Goal: Understand process/instructions: Learn about a topic

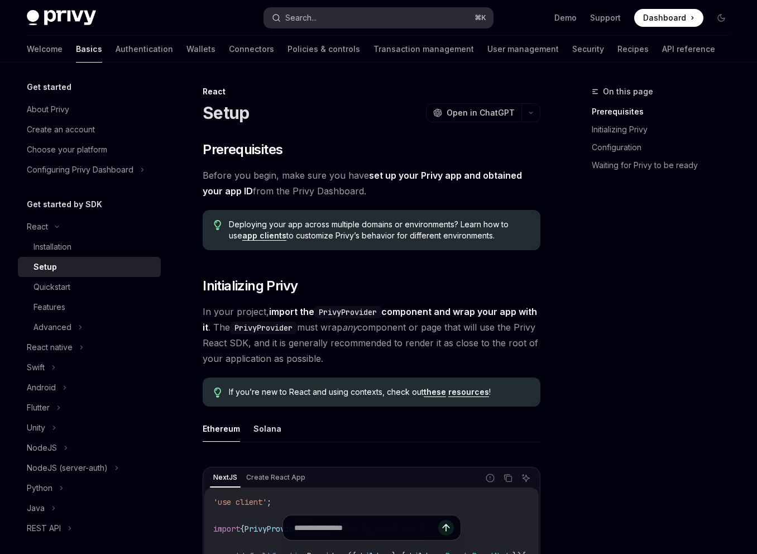
click at [288, 18] on div "Search..." at bounding box center [300, 17] width 31 height 13
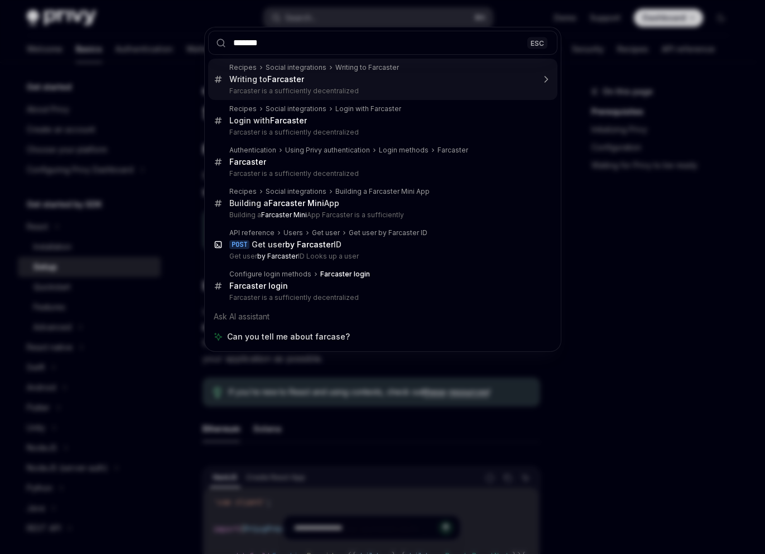
type input "******"
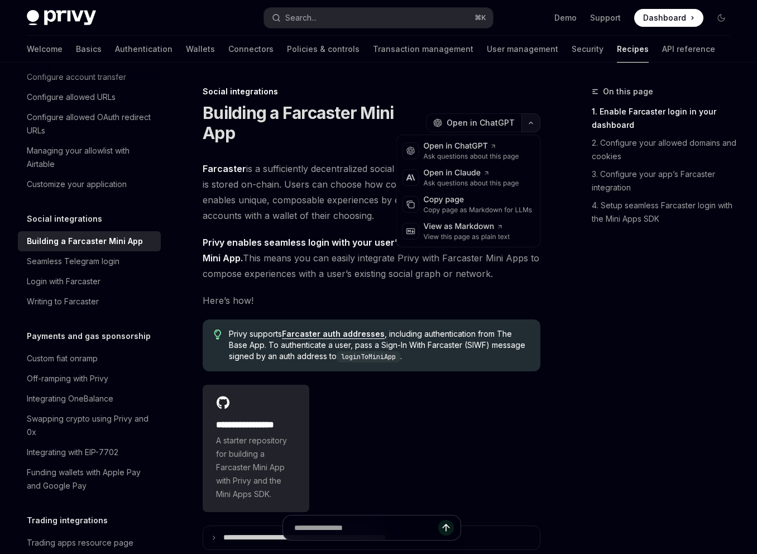
click at [531, 122] on icon "button" at bounding box center [530, 123] width 13 height 4
click at [437, 208] on div "Copy page as Markdown for LLMs" at bounding box center [478, 209] width 109 height 9
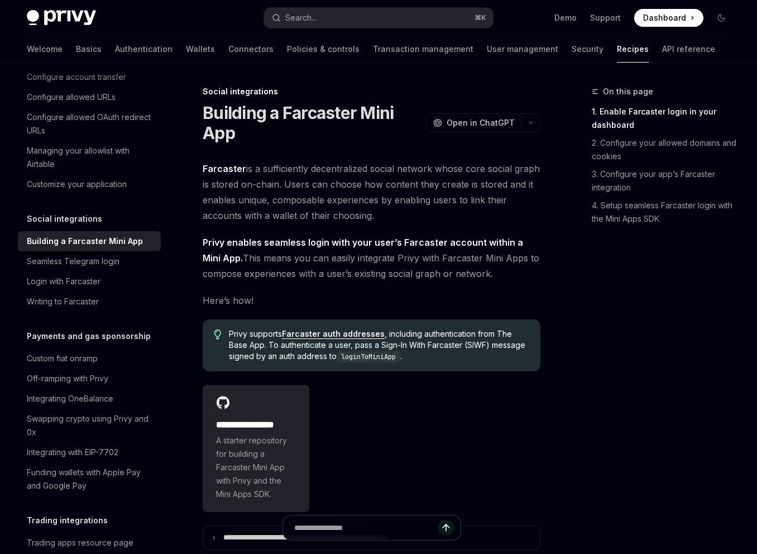
type textarea "*"
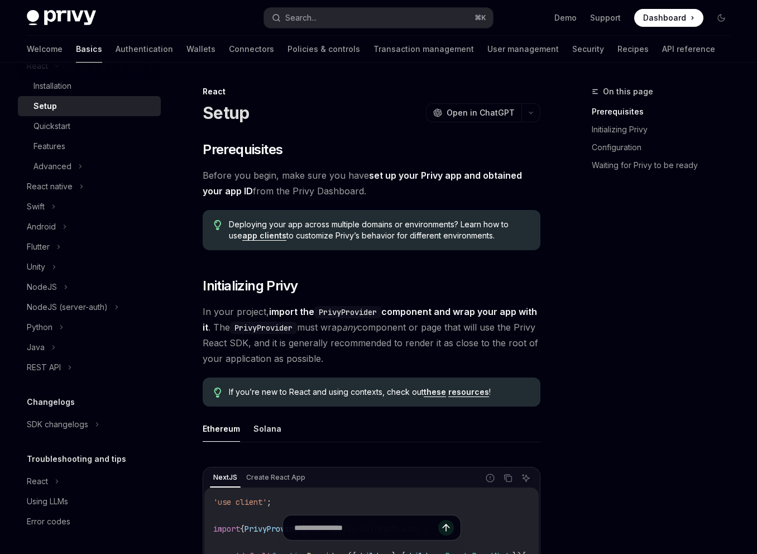
scroll to position [161, 0]
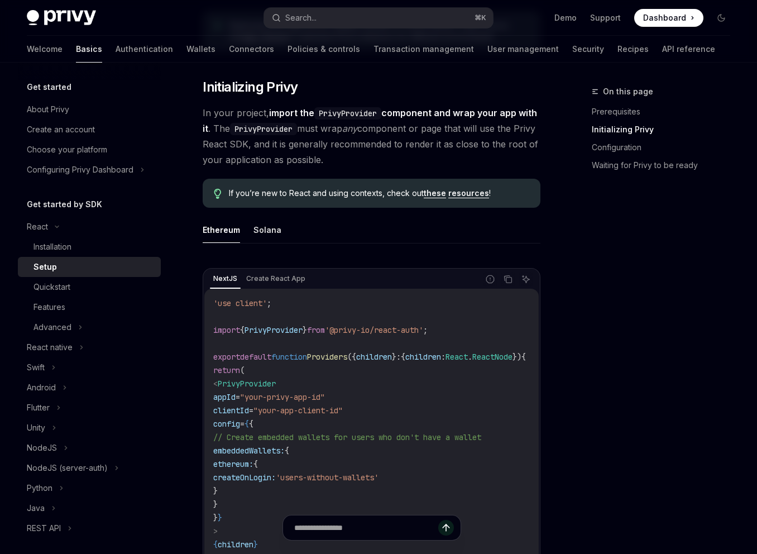
scroll to position [206, 0]
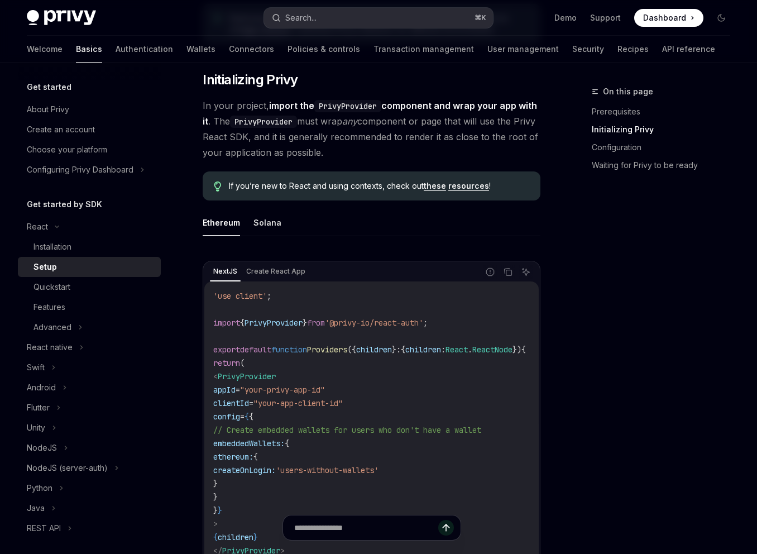
click at [330, 16] on button "Search... ⌘ K" at bounding box center [378, 18] width 228 height 20
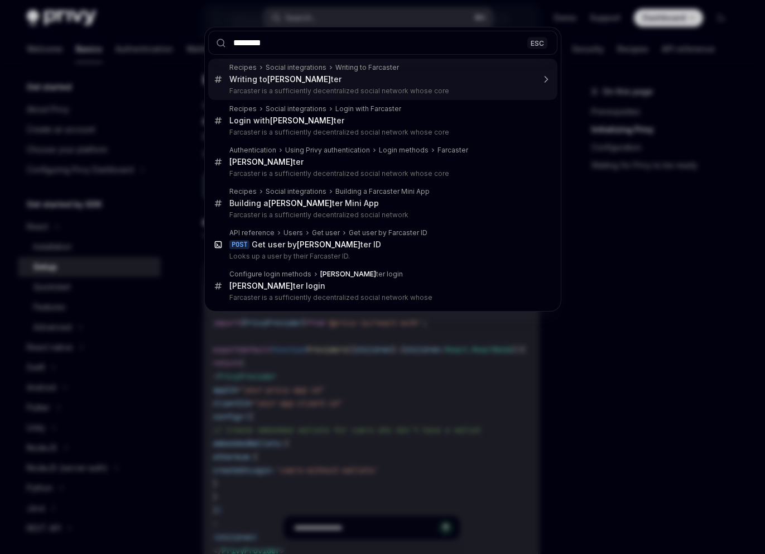
type input "*********"
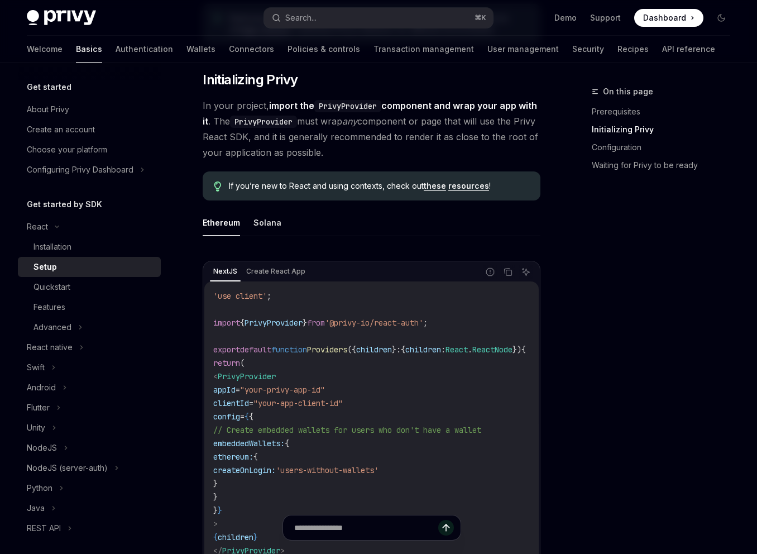
type textarea "*"
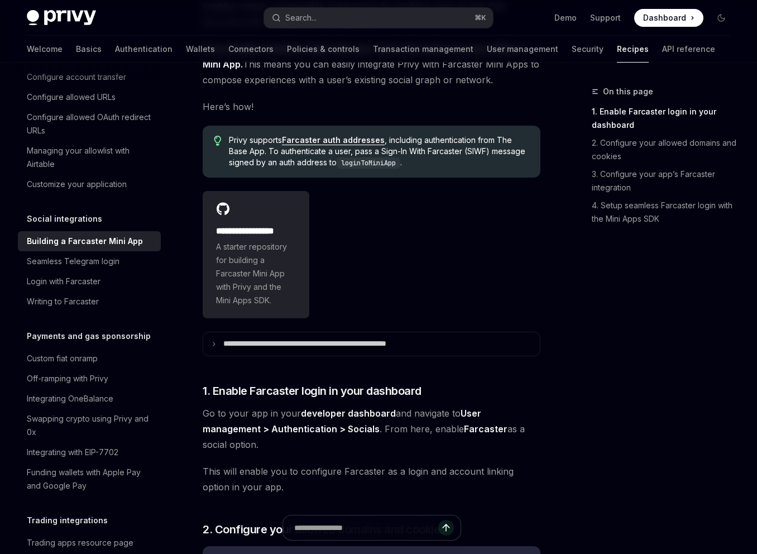
scroll to position [168, 0]
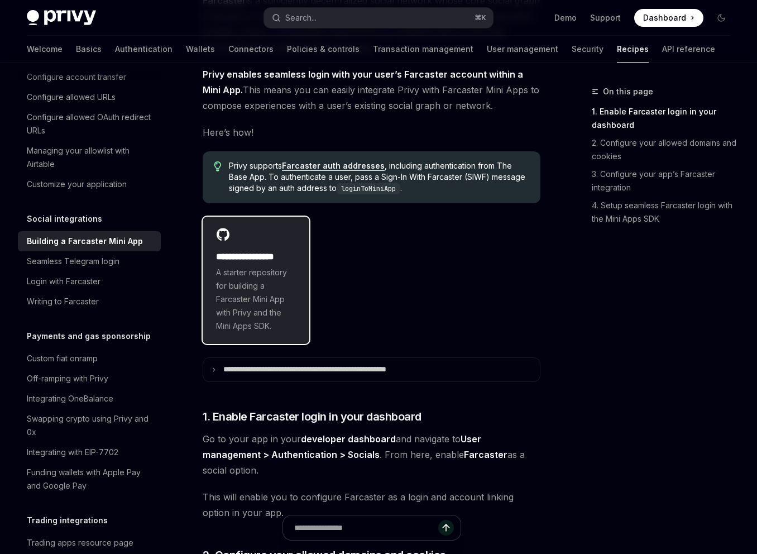
click at [244, 267] on span "A starter repository for building a Farcaster Mini App with Privy and the Mini …" at bounding box center [256, 299] width 80 height 67
